Goal: Task Accomplishment & Management: Manage account settings

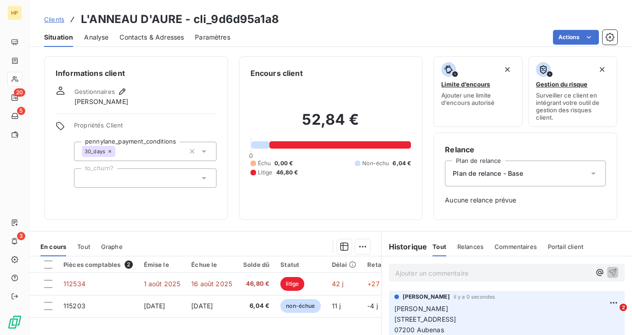
scroll to position [114, 0]
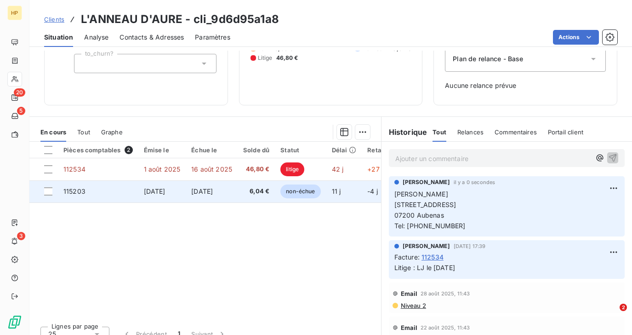
click at [213, 192] on span "[DATE]" at bounding box center [202, 191] width 22 height 8
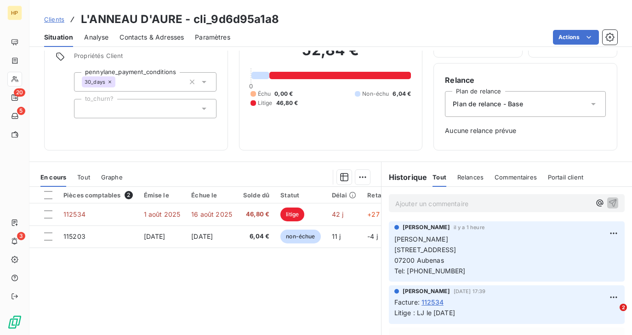
scroll to position [70, 0]
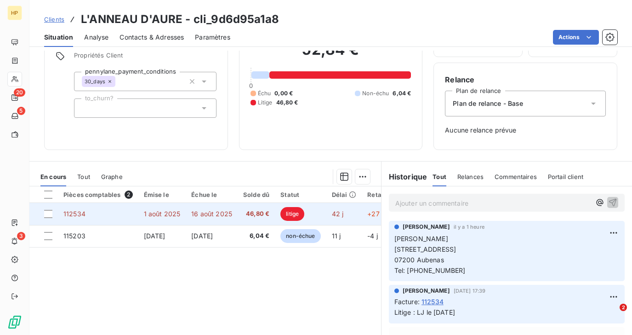
click at [179, 211] on td "1 août 2025" at bounding box center [162, 214] width 48 height 22
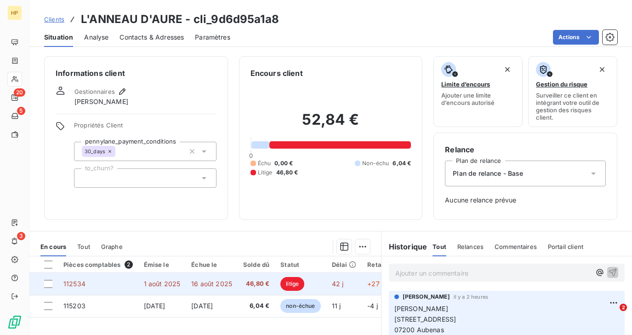
click at [155, 287] on span "1 août 2025" at bounding box center [162, 283] width 37 height 8
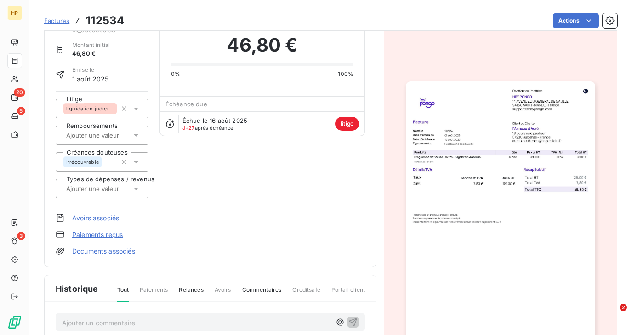
scroll to position [39, 0]
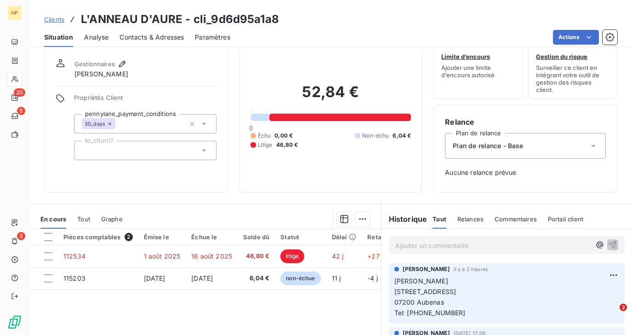
scroll to position [64, 0]
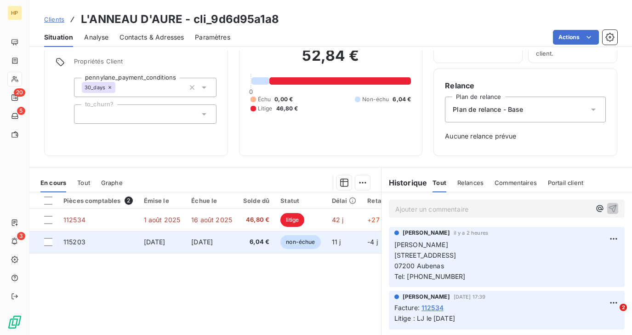
click at [182, 240] on td "[DATE]" at bounding box center [162, 242] width 48 height 22
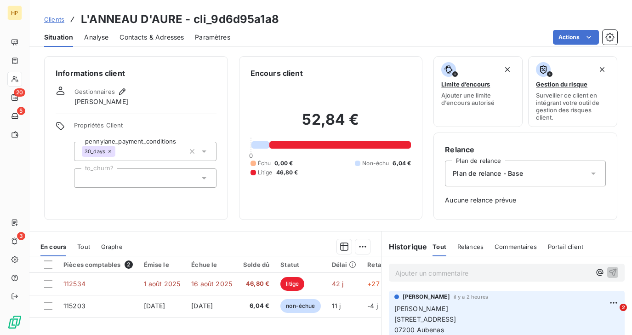
scroll to position [109, 0]
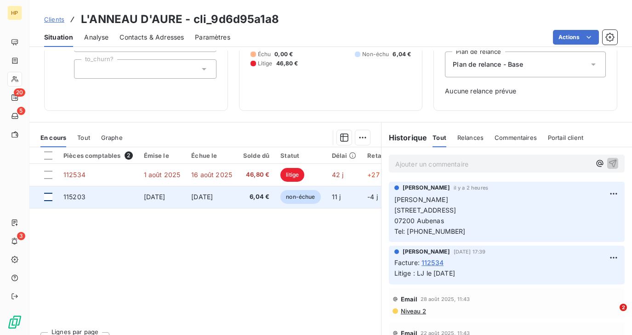
click at [48, 196] on div at bounding box center [48, 197] width 8 height 8
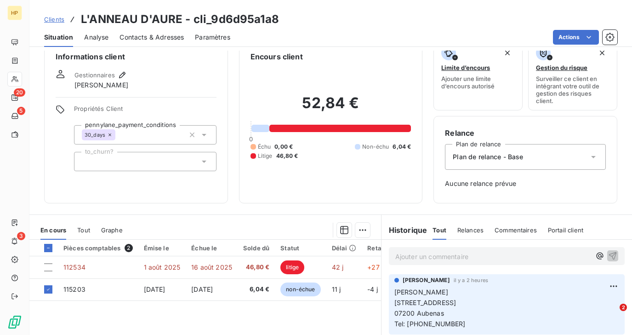
scroll to position [17, 0]
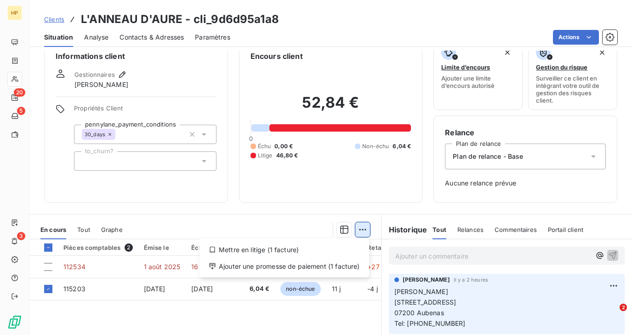
click at [364, 230] on html "HP 20 5 3 Clients L'ANNEAU D'AURE - cli_9d6d95a1a8 Situation Analyse Contacts &…" at bounding box center [316, 167] width 632 height 335
click at [341, 249] on div "Mettre en litige (1 facture)" at bounding box center [284, 249] width 162 height 15
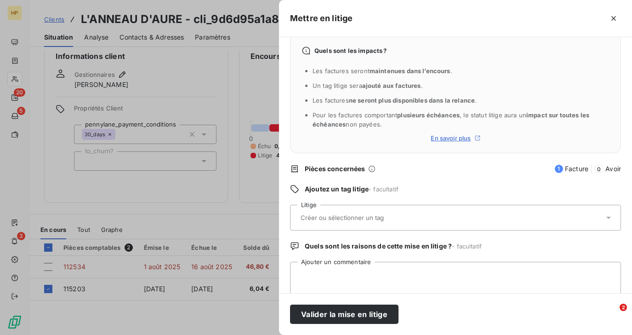
scroll to position [28, 0]
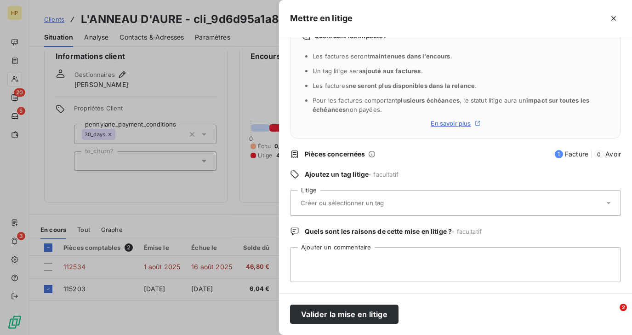
click at [363, 206] on input "text" at bounding box center [367, 203] width 134 height 8
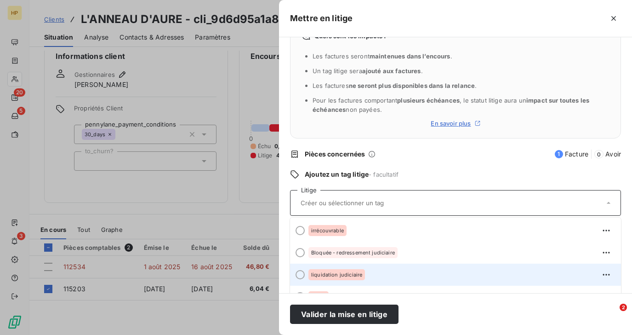
click at [347, 273] on span "liquidation judiciaire" at bounding box center [336, 275] width 51 height 6
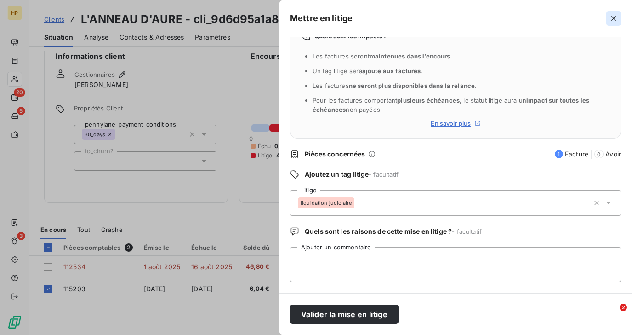
click at [614, 16] on icon "button" at bounding box center [613, 18] width 9 height 9
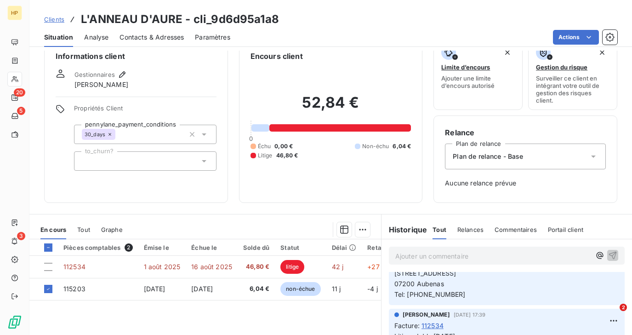
scroll to position [78, 0]
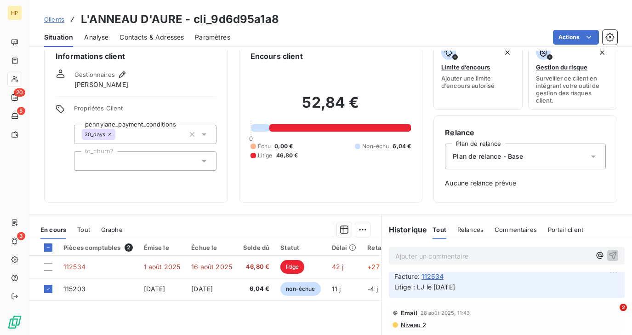
drag, startPoint x: 469, startPoint y: 287, endPoint x: 415, endPoint y: 287, distance: 53.8
click at [414, 287] on p "Litige : LJ le [DATE]" at bounding box center [506, 287] width 225 height 11
copy span "LJ le [DATE]"
click at [359, 231] on html "HP 20 5 3 Clients L'ANNEAU D'AURE - cli_9d6d95a1a8 Situation Analyse Contacts &…" at bounding box center [316, 167] width 632 height 335
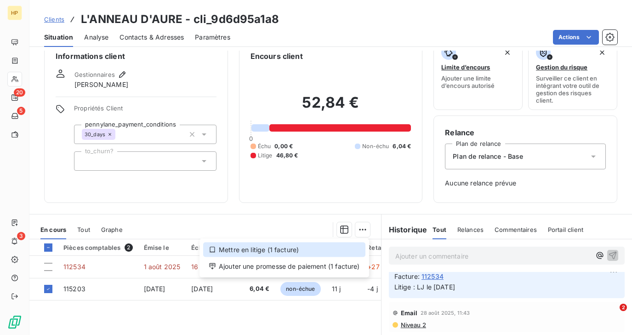
click at [300, 255] on div "Mettre en litige (1 facture)" at bounding box center [284, 249] width 162 height 15
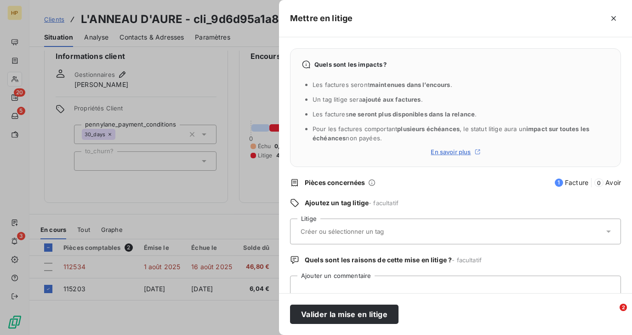
click at [318, 231] on input "text" at bounding box center [367, 231] width 134 height 8
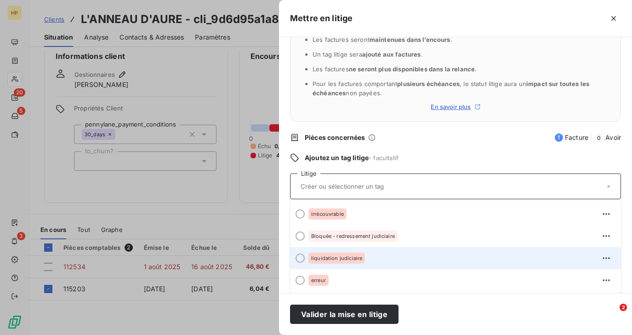
click at [327, 256] on span "liquidation judiciaire" at bounding box center [336, 258] width 51 height 6
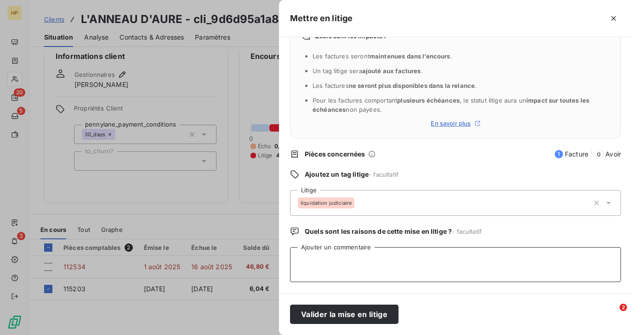
click at [325, 266] on textarea "Ajouter un commentaire" at bounding box center [455, 264] width 331 height 35
paste textarea "LJ le [DATE]"
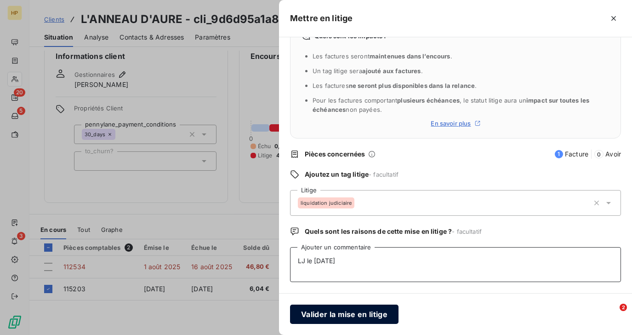
type textarea "LJ le [DATE]"
click at [331, 313] on button "Valider la mise en litige" at bounding box center [344, 313] width 108 height 19
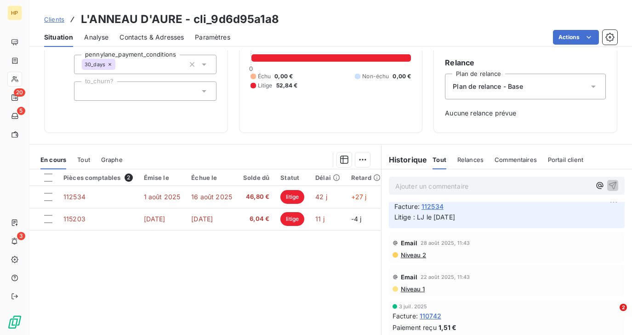
scroll to position [0, 0]
